Goal: Information Seeking & Learning: Learn about a topic

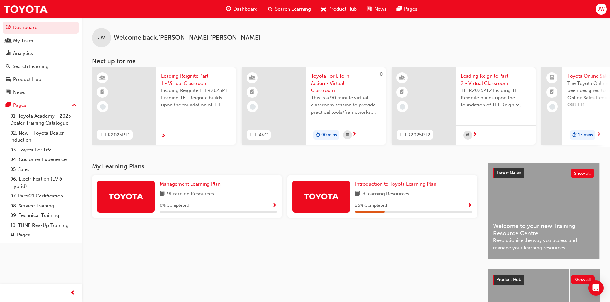
click at [294, 9] on span "Search Learning" at bounding box center [293, 8] width 36 height 7
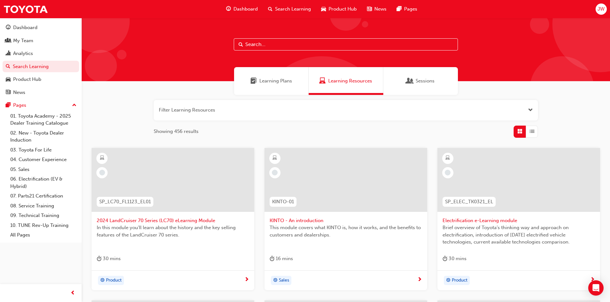
click at [268, 43] on input "text" at bounding box center [346, 44] width 224 height 12
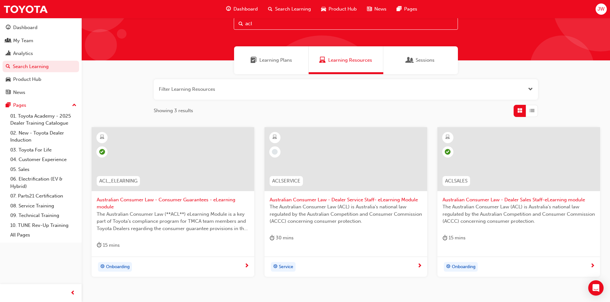
scroll to position [32, 0]
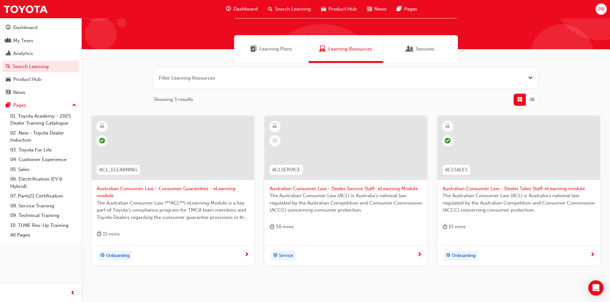
type input "acl"
click at [315, 191] on span "Australian Consumer Law - Dealer Service Staff- eLearning Module" at bounding box center [345, 188] width 152 height 7
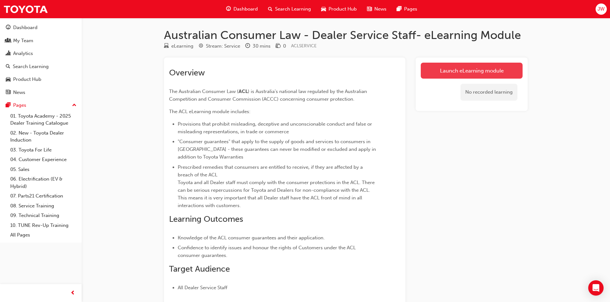
click at [471, 69] on link "Launch eLearning module" at bounding box center [472, 71] width 102 height 16
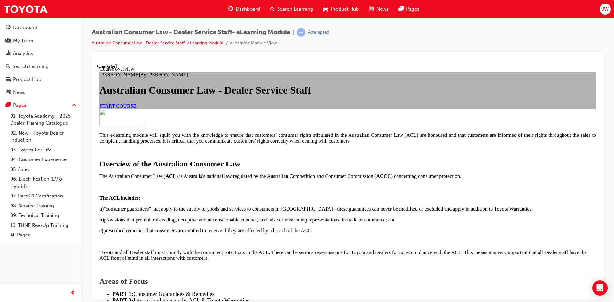
scroll to position [32, 0]
click at [136, 108] on span "START COURSE" at bounding box center [118, 105] width 37 height 5
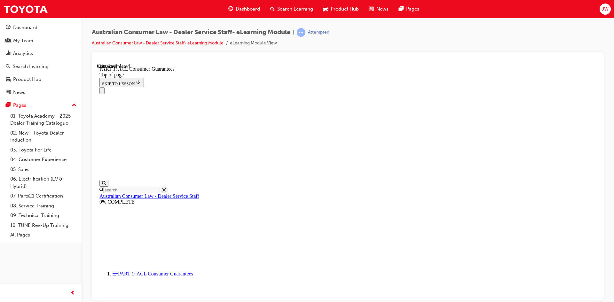
scroll to position [1012, 0]
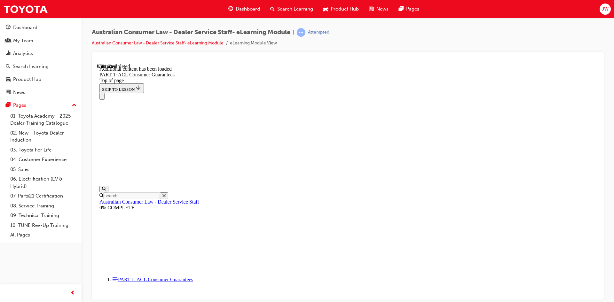
scroll to position [1223, 0]
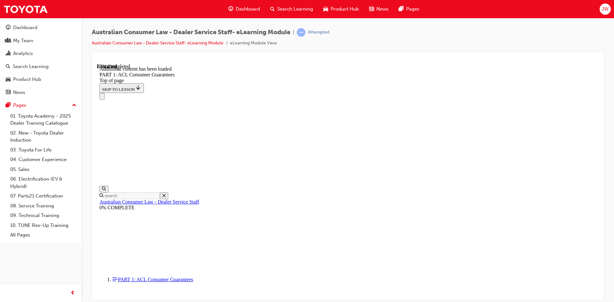
scroll to position [1651, 0]
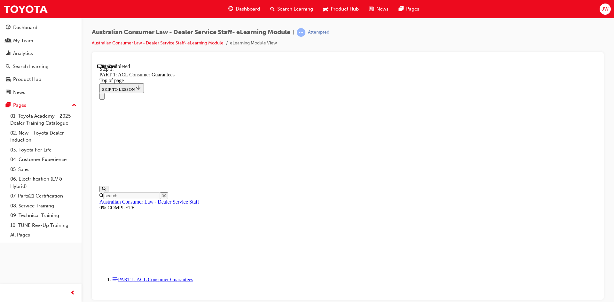
scroll to position [3140, 0]
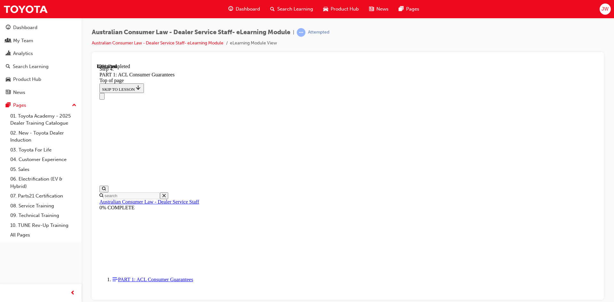
drag, startPoint x: 440, startPoint y: 103, endPoint x: 342, endPoint y: 104, distance: 97.6
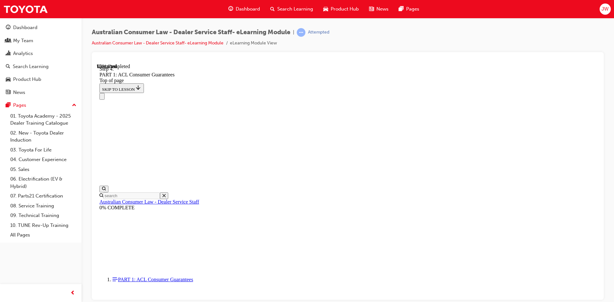
drag, startPoint x: 342, startPoint y: 103, endPoint x: 460, endPoint y: 105, distance: 117.5
drag, startPoint x: 425, startPoint y: 95, endPoint x: 440, endPoint y: 149, distance: 56.8
drag, startPoint x: 347, startPoint y: 212, endPoint x: 371, endPoint y: 98, distance: 116.5
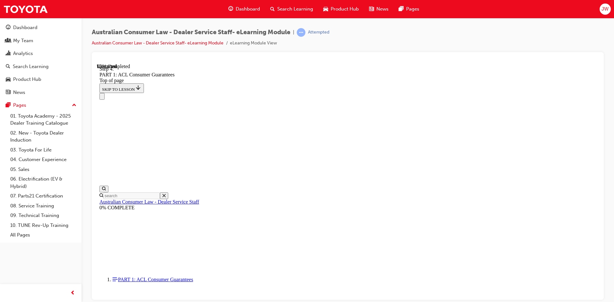
drag, startPoint x: 330, startPoint y: 135, endPoint x: 353, endPoint y: 134, distance: 23.1
drag, startPoint x: 341, startPoint y: 172, endPoint x: 365, endPoint y: 171, distance: 23.7
drag, startPoint x: 348, startPoint y: 213, endPoint x: 368, endPoint y: 213, distance: 20.8
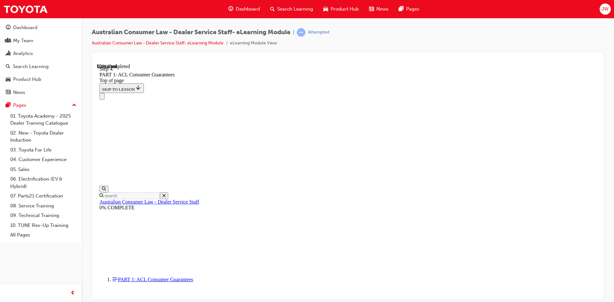
drag, startPoint x: 354, startPoint y: 251, endPoint x: 372, endPoint y: 251, distance: 17.9
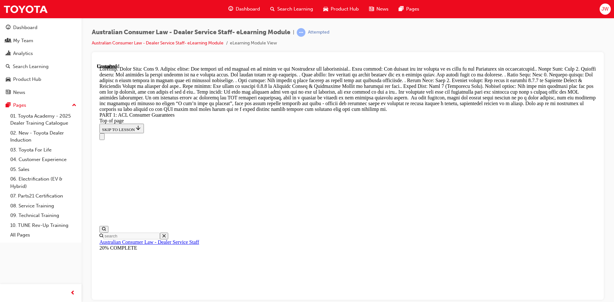
scroll to position [7355, 0]
